Goal: Information Seeking & Learning: Learn about a topic

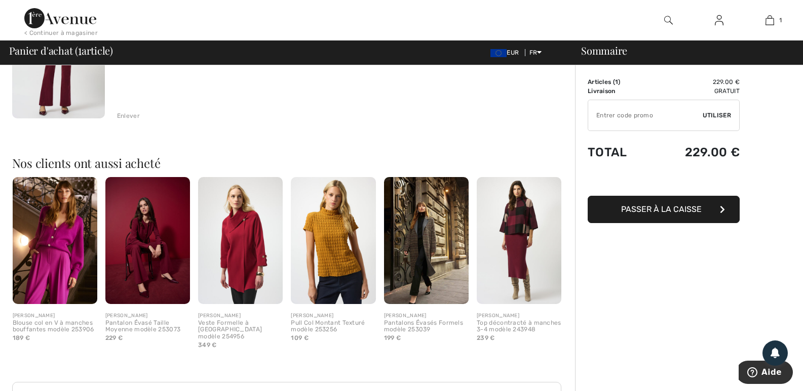
scroll to position [203, 0]
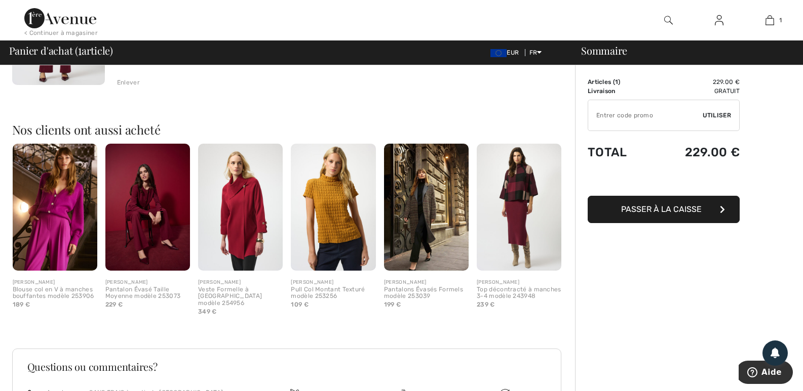
click at [504, 234] on img at bounding box center [518, 207] width 85 height 127
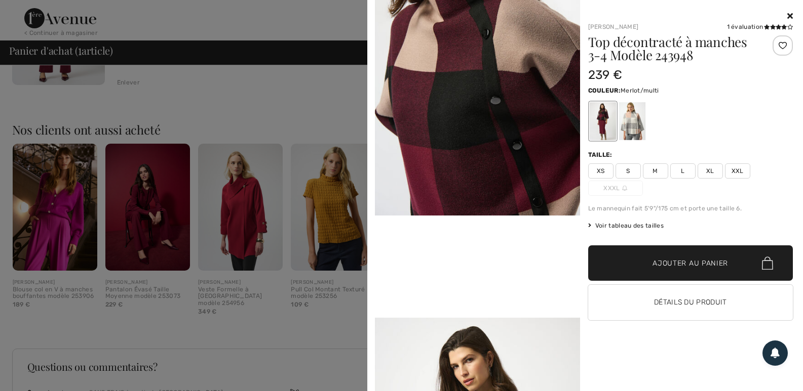
scroll to position [354, 0]
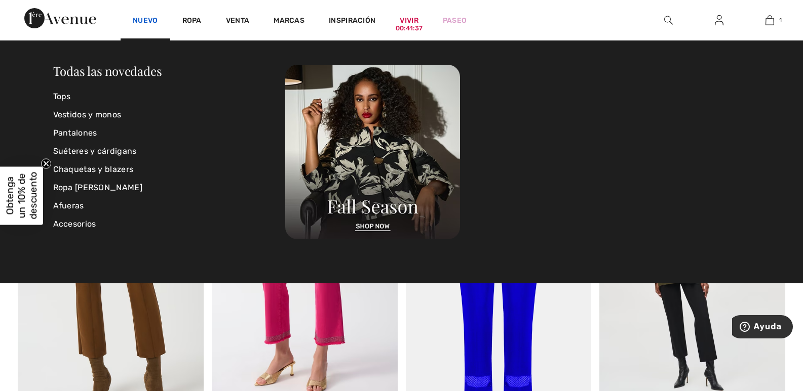
click at [141, 20] on font "Nuevo" at bounding box center [145, 20] width 25 height 9
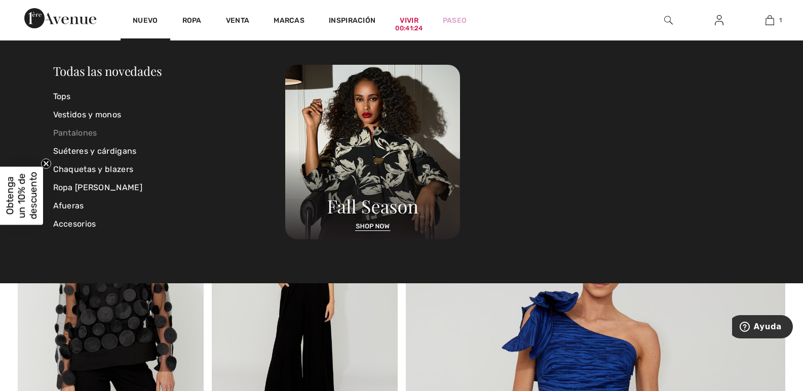
click at [83, 136] on font "Pantalones" at bounding box center [75, 133] width 44 height 10
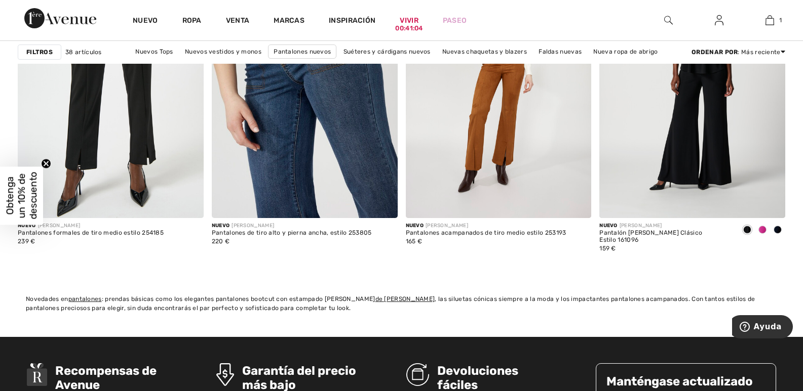
scroll to position [3949, 0]
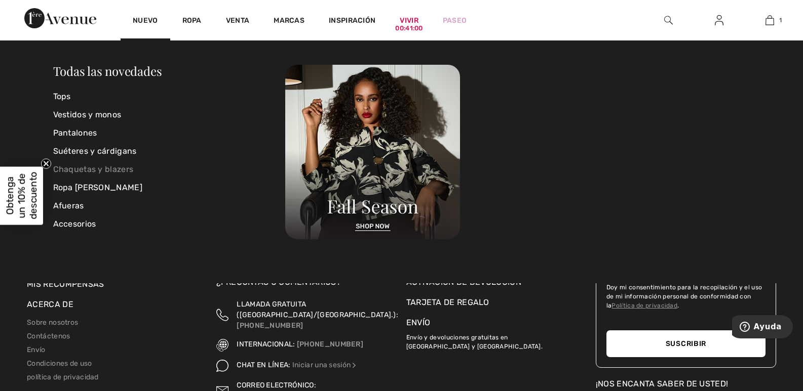
click at [106, 169] on font "Chaquetas y blazers" at bounding box center [93, 170] width 81 height 10
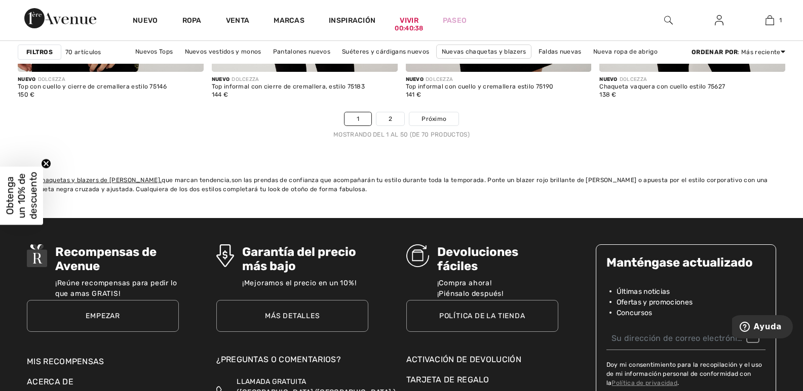
scroll to position [5013, 0]
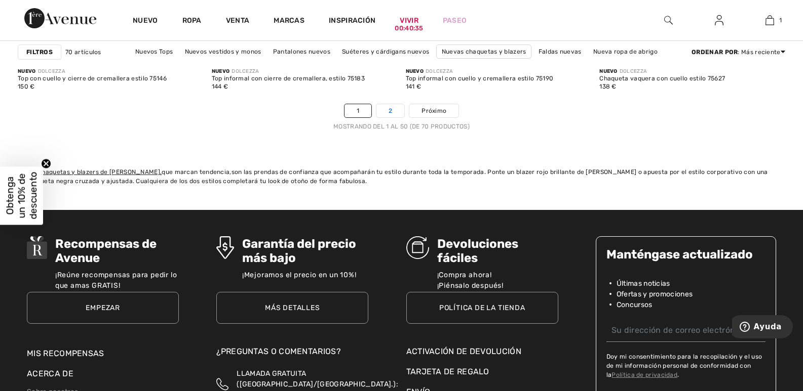
click at [396, 112] on link "2" at bounding box center [390, 110] width 28 height 13
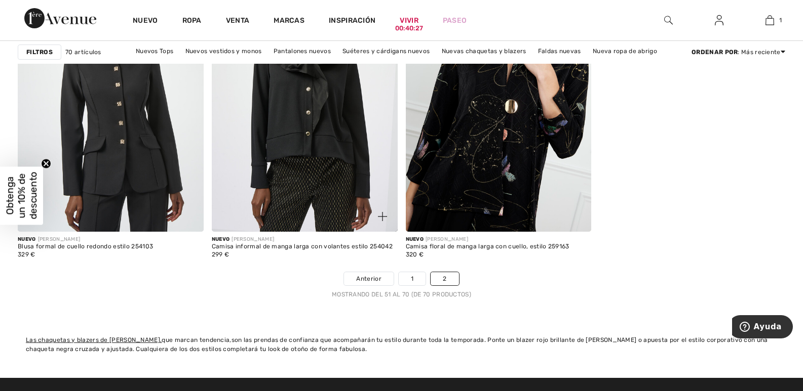
scroll to position [2076, 0]
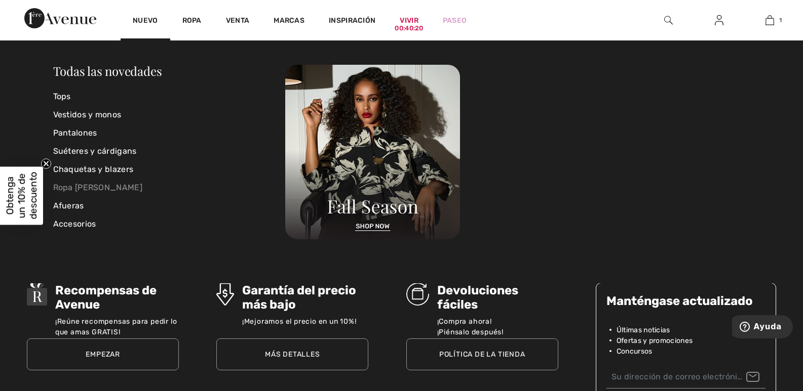
click at [96, 187] on font "Ropa [PERSON_NAME]" at bounding box center [97, 188] width 89 height 10
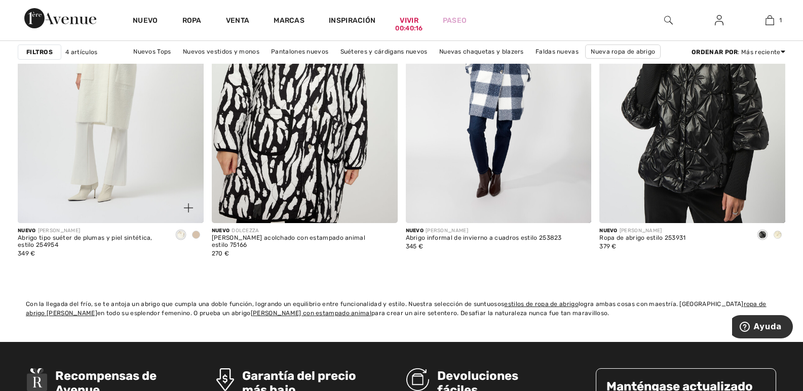
scroll to position [203, 0]
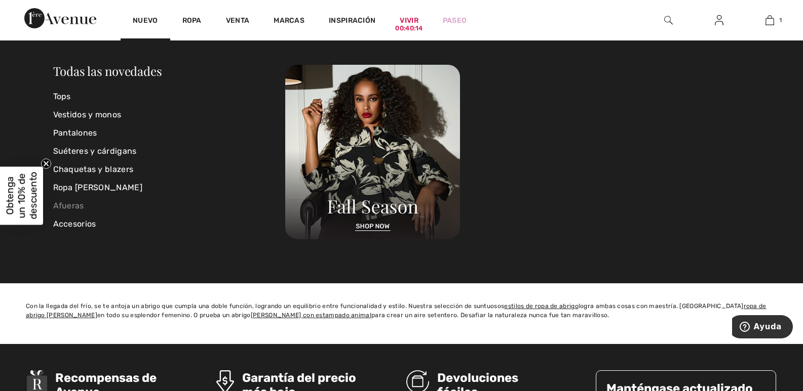
click at [65, 203] on font "Afueras" at bounding box center [68, 206] width 31 height 10
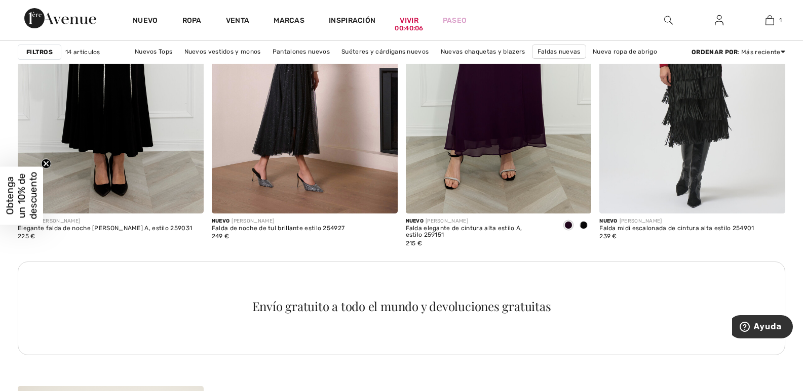
scroll to position [1367, 0]
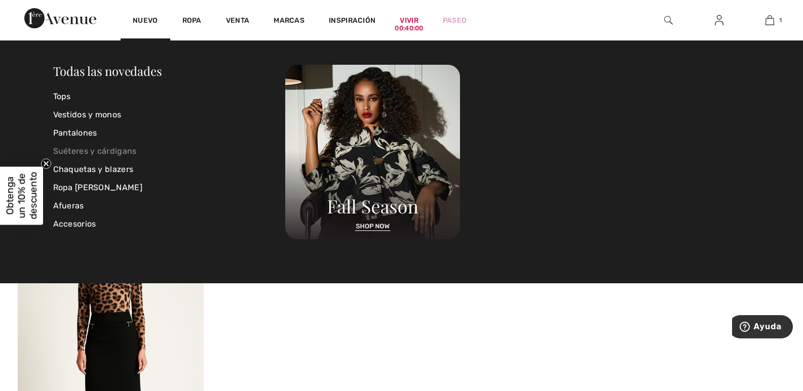
click at [100, 150] on font "Suéteres y cárdigans" at bounding box center [95, 151] width 84 height 10
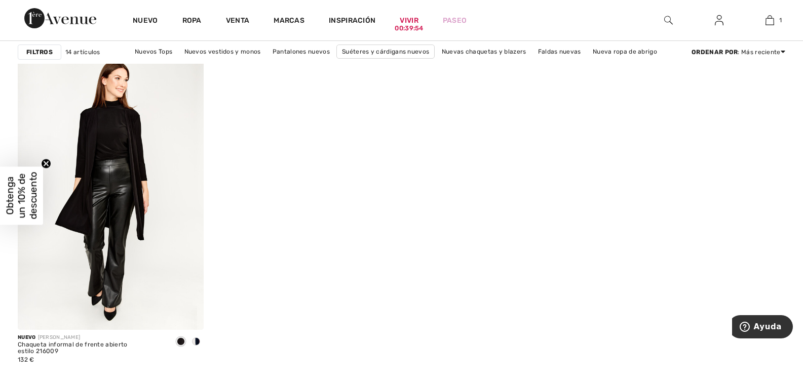
scroll to position [1620, 0]
